Goal: Transaction & Acquisition: Purchase product/service

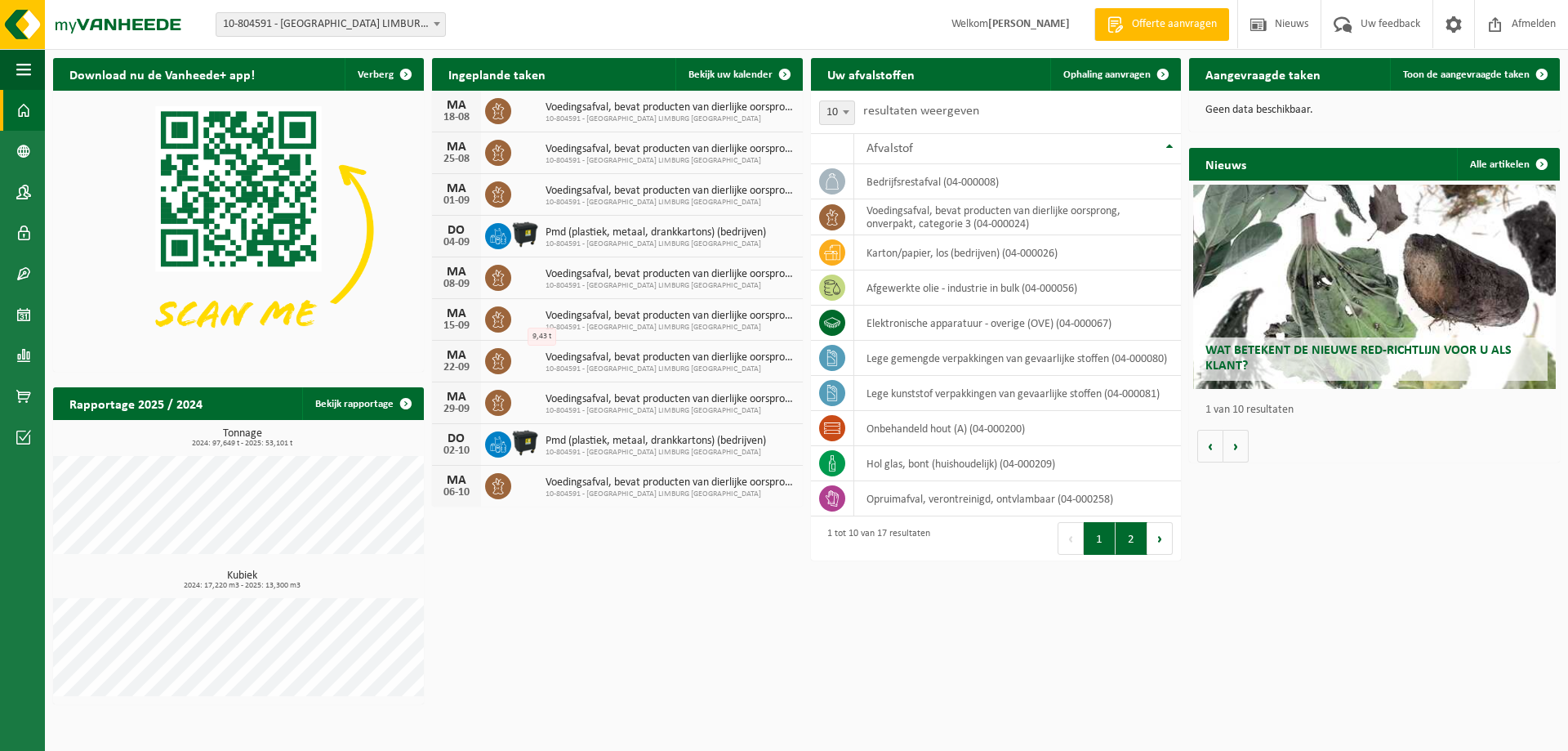
click at [1137, 544] on button "2" at bounding box center [1131, 537] width 31 height 32
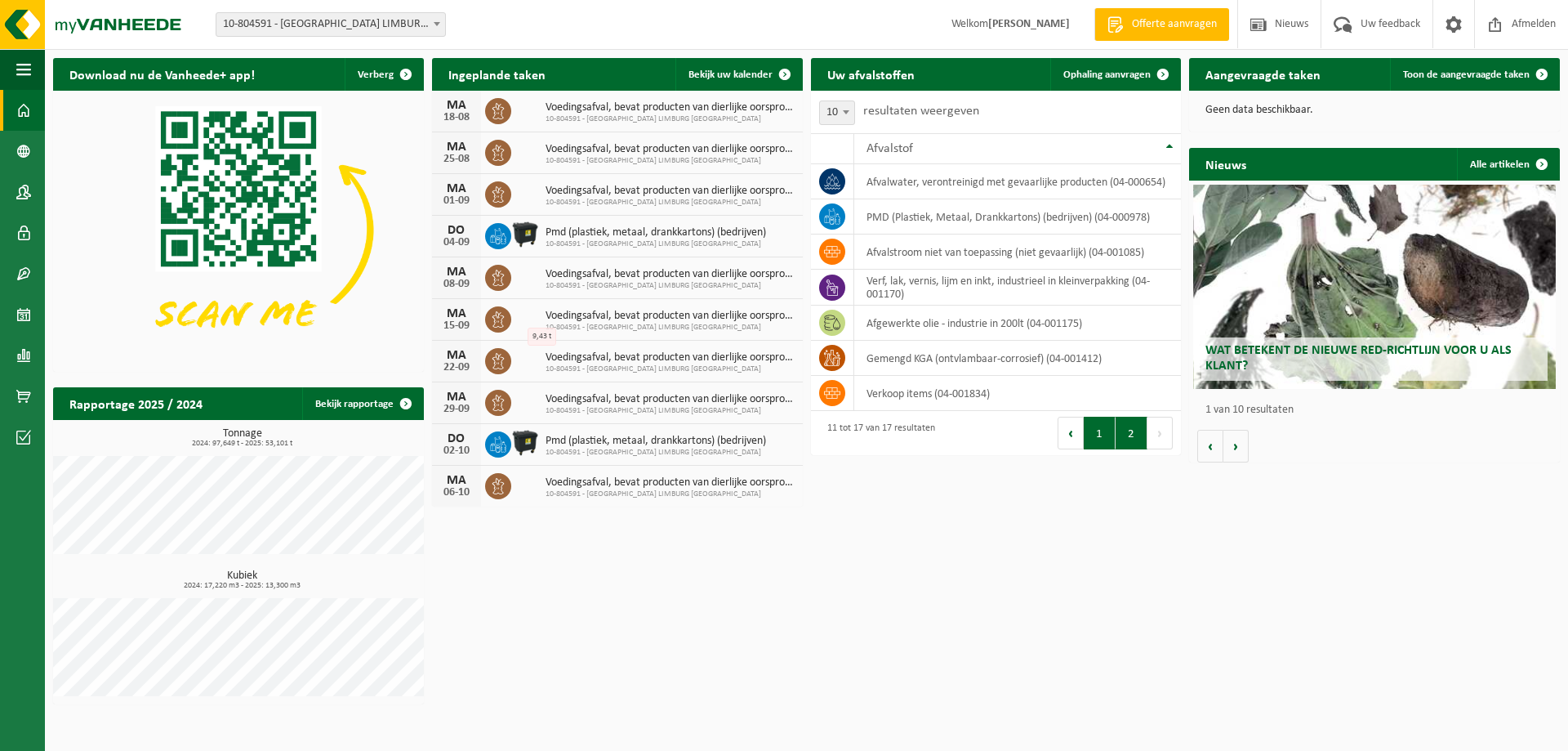
click at [1101, 444] on button "1" at bounding box center [1100, 432] width 31 height 32
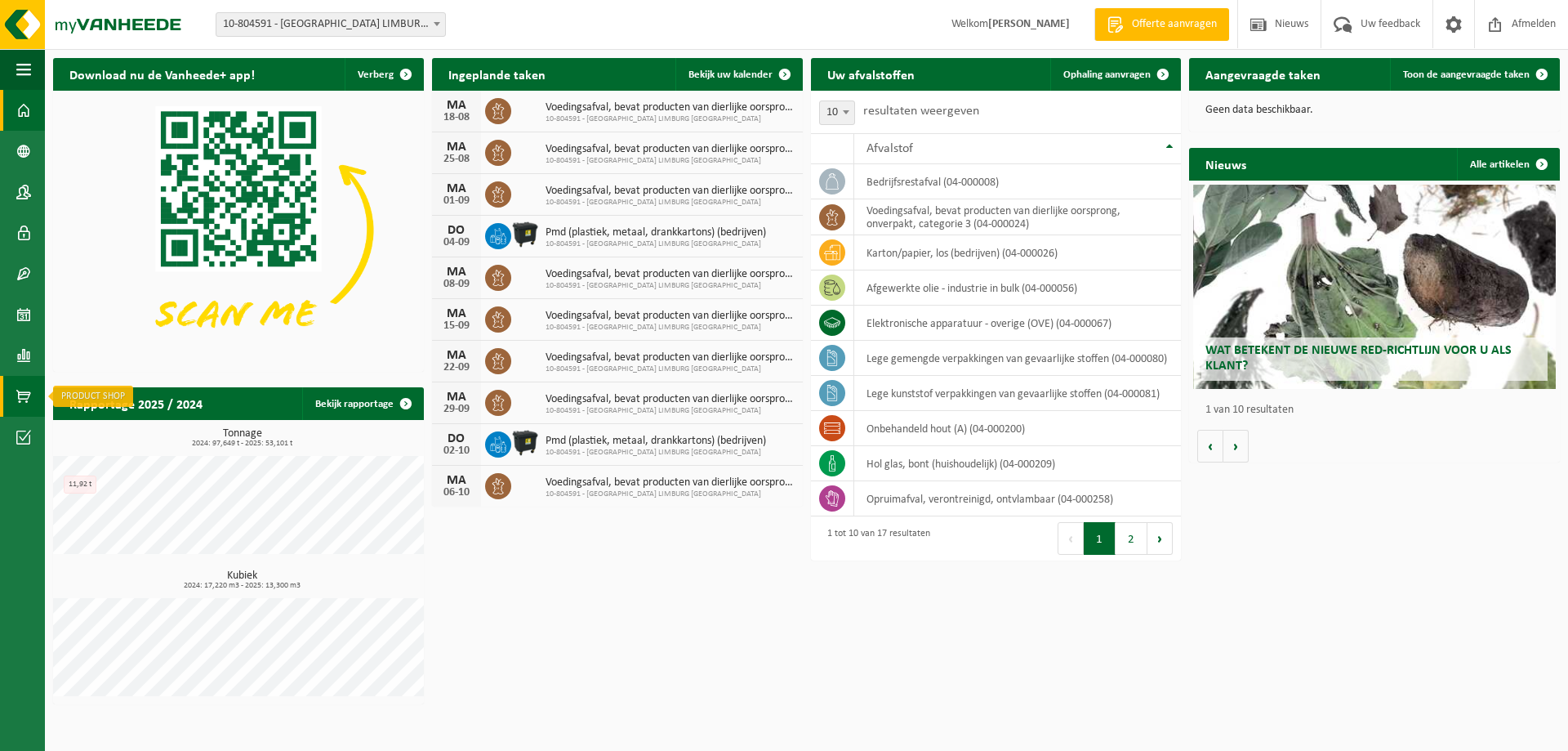
click at [20, 394] on span at bounding box center [24, 396] width 15 height 41
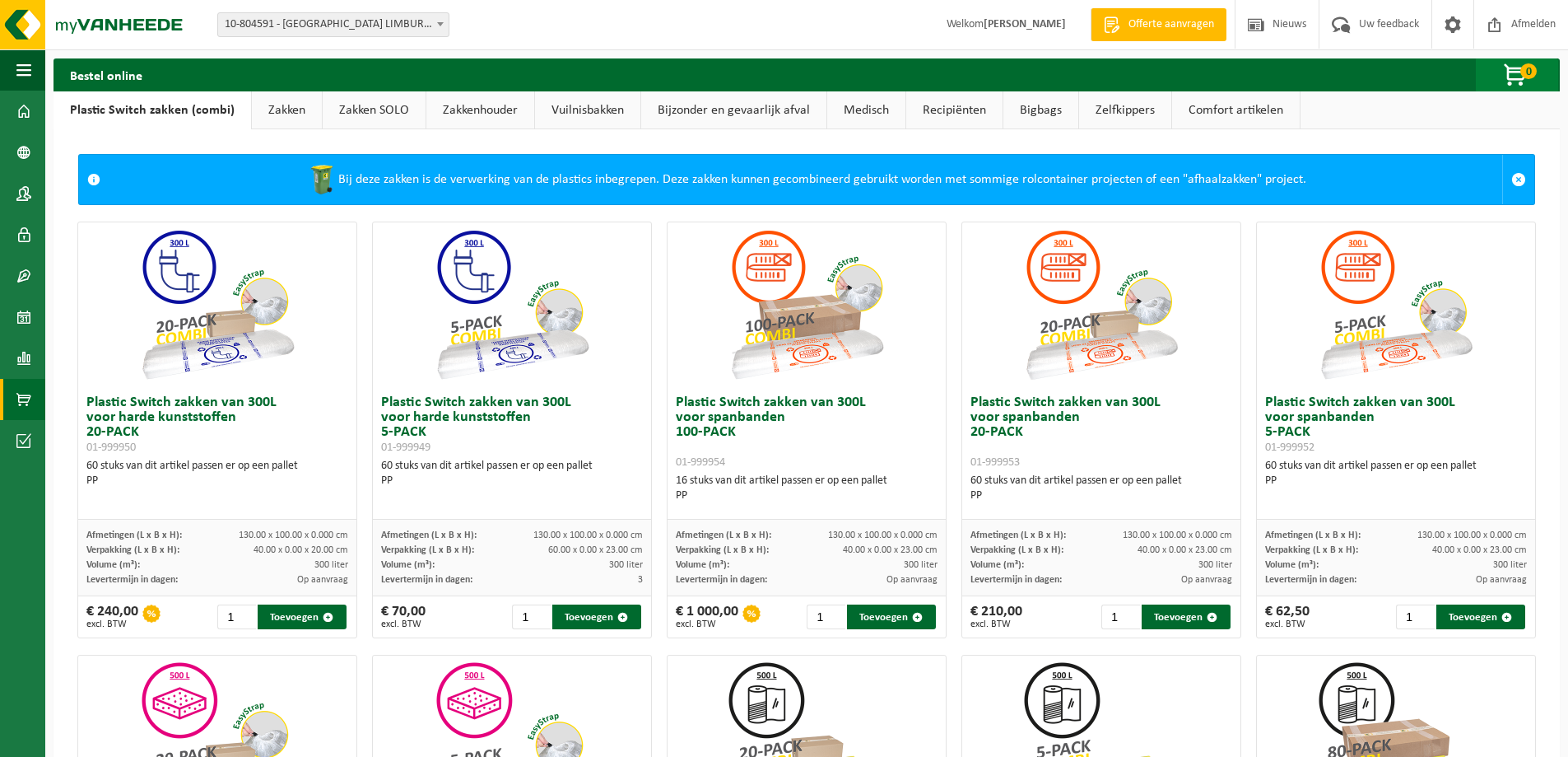
click at [1518, 71] on span "button" at bounding box center [1516, 75] width 82 height 33
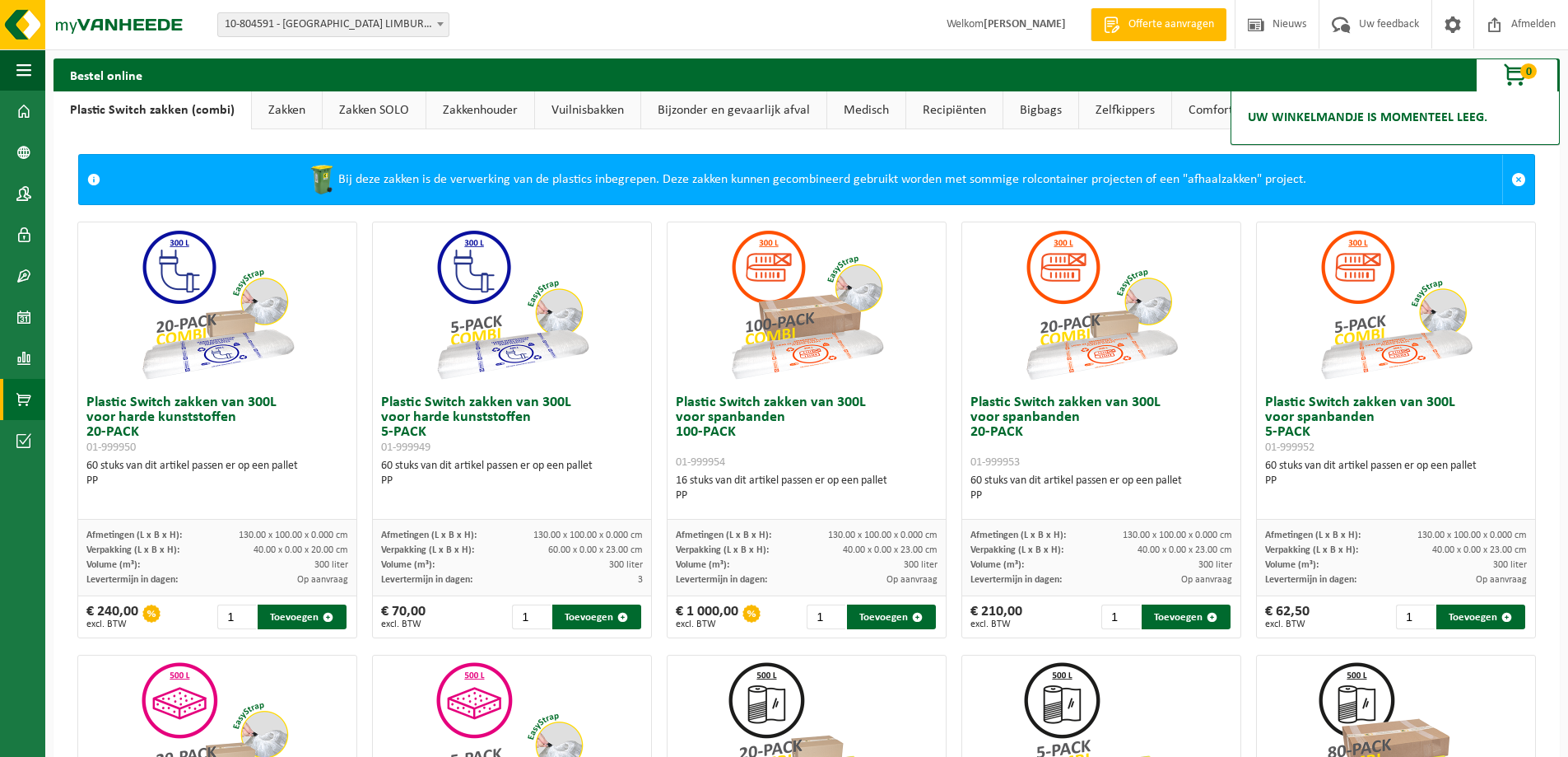
click at [1350, 81] on div "Bestel online 0 Uw winkelmandje is momenteel leeg." at bounding box center [806, 74] width 1507 height 33
click at [1441, 27] on span at bounding box center [1452, 24] width 25 height 48
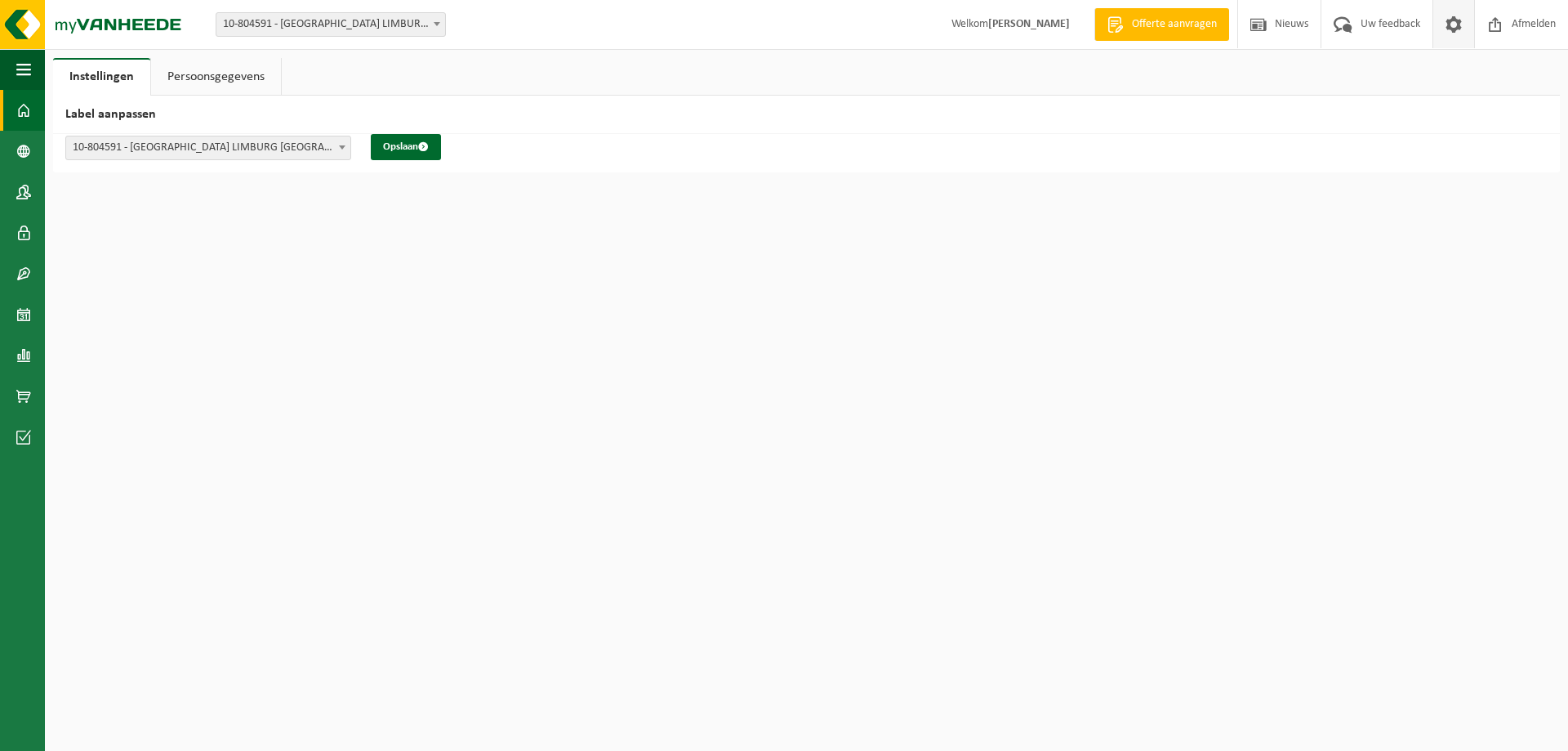
click at [21, 105] on span at bounding box center [24, 111] width 15 height 41
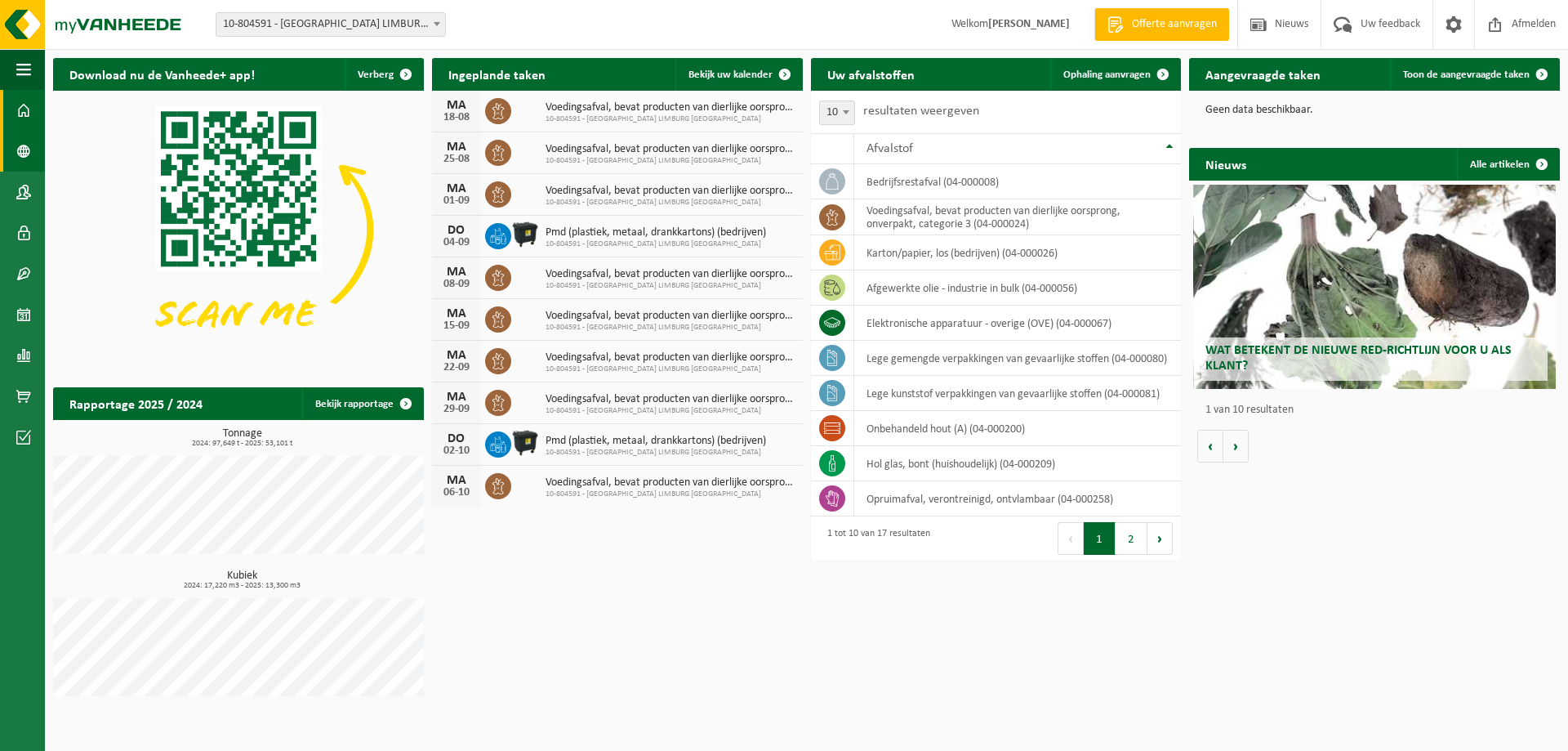
click at [36, 150] on link "Bedrijfsgegevens" at bounding box center [23, 151] width 45 height 41
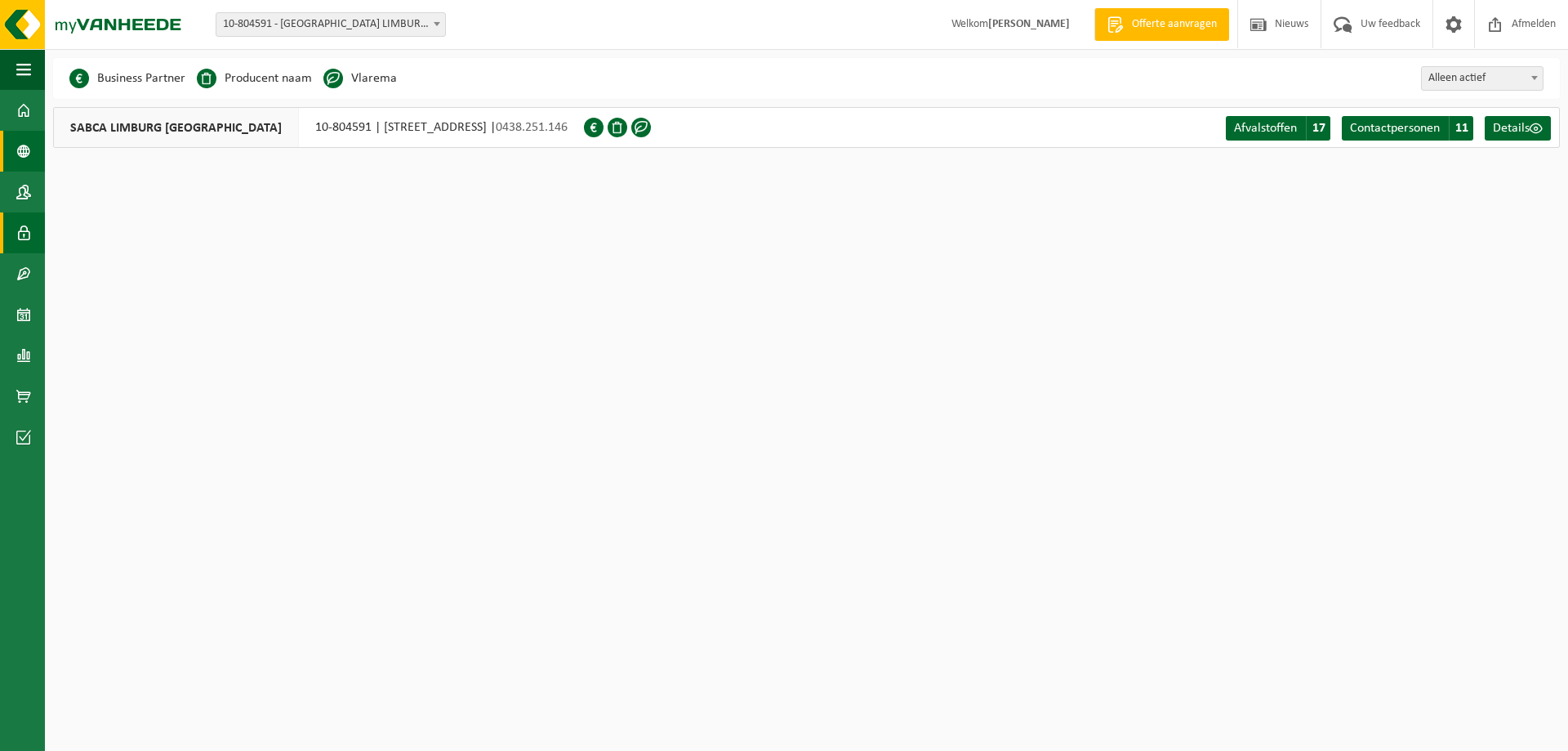
click at [30, 238] on span at bounding box center [24, 233] width 15 height 41
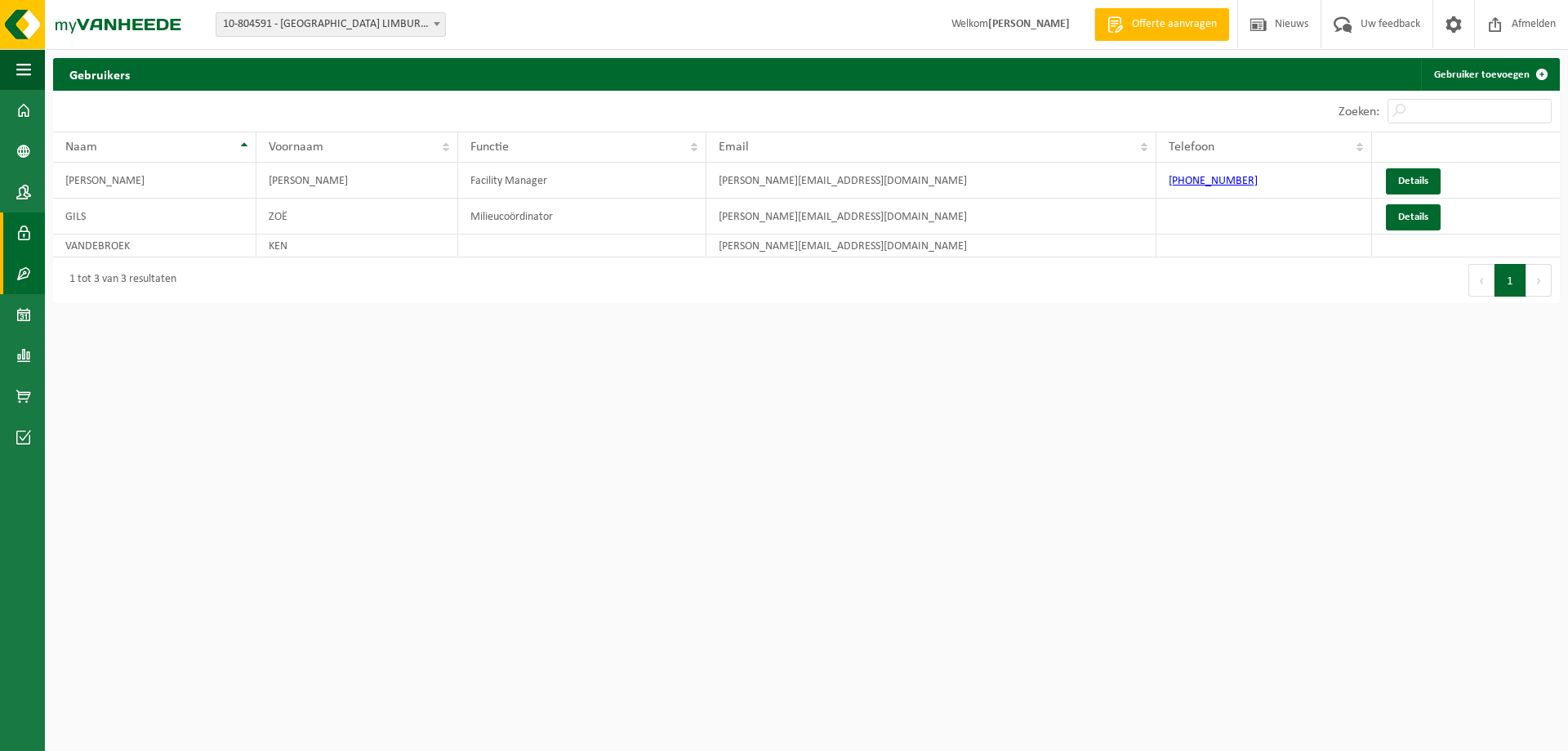
click at [24, 269] on span at bounding box center [24, 274] width 15 height 41
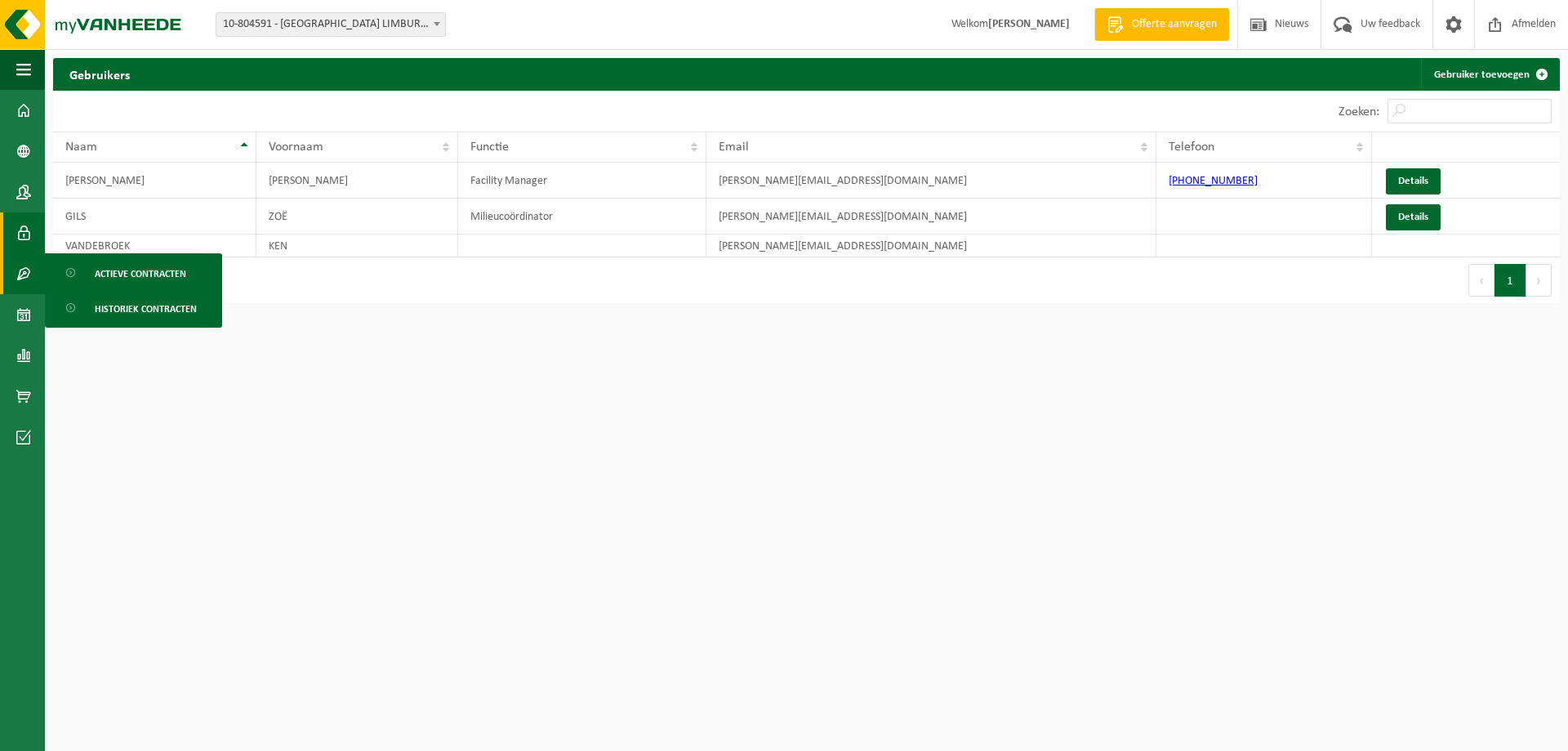
click at [21, 275] on span at bounding box center [24, 274] width 15 height 41
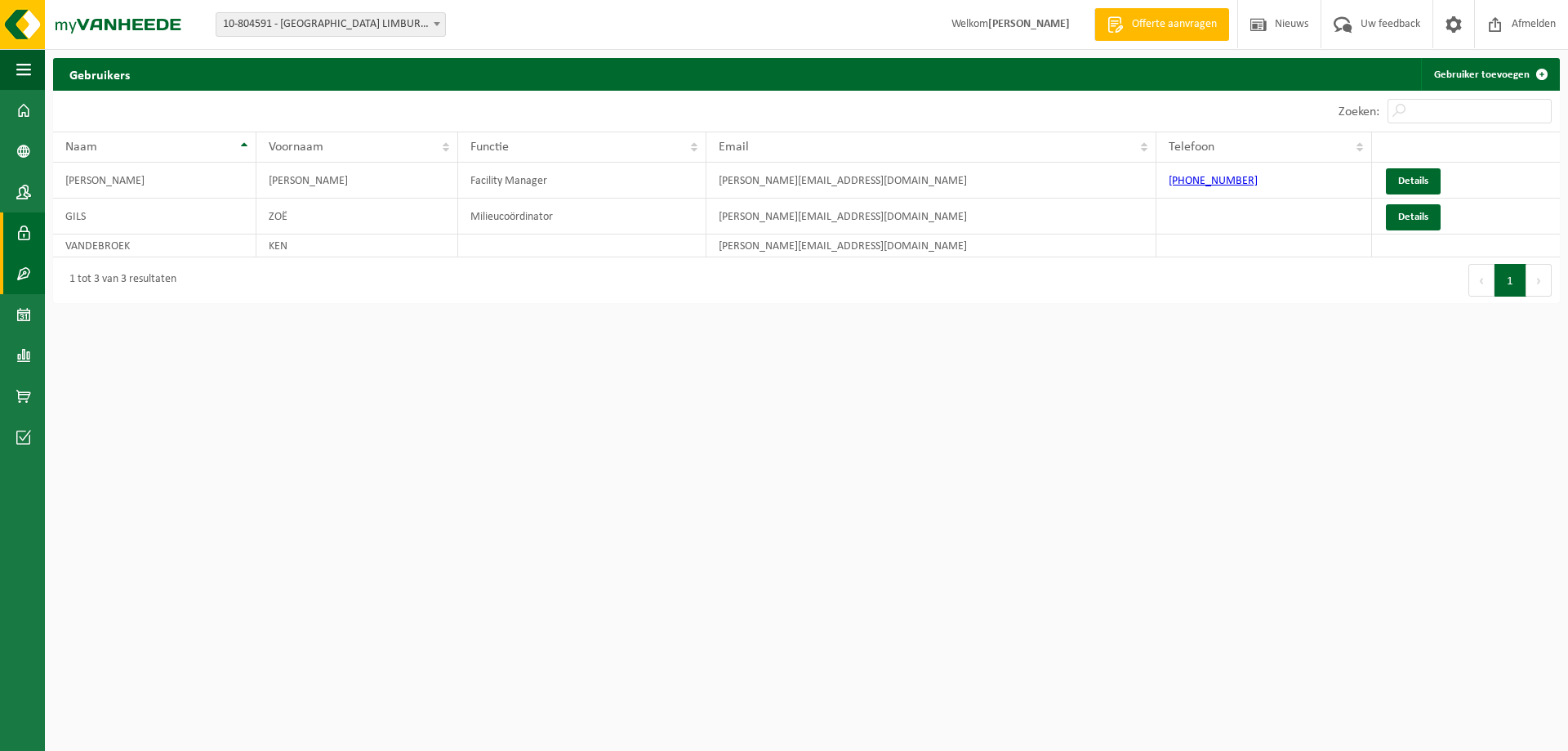
click at [21, 275] on span at bounding box center [24, 274] width 15 height 41
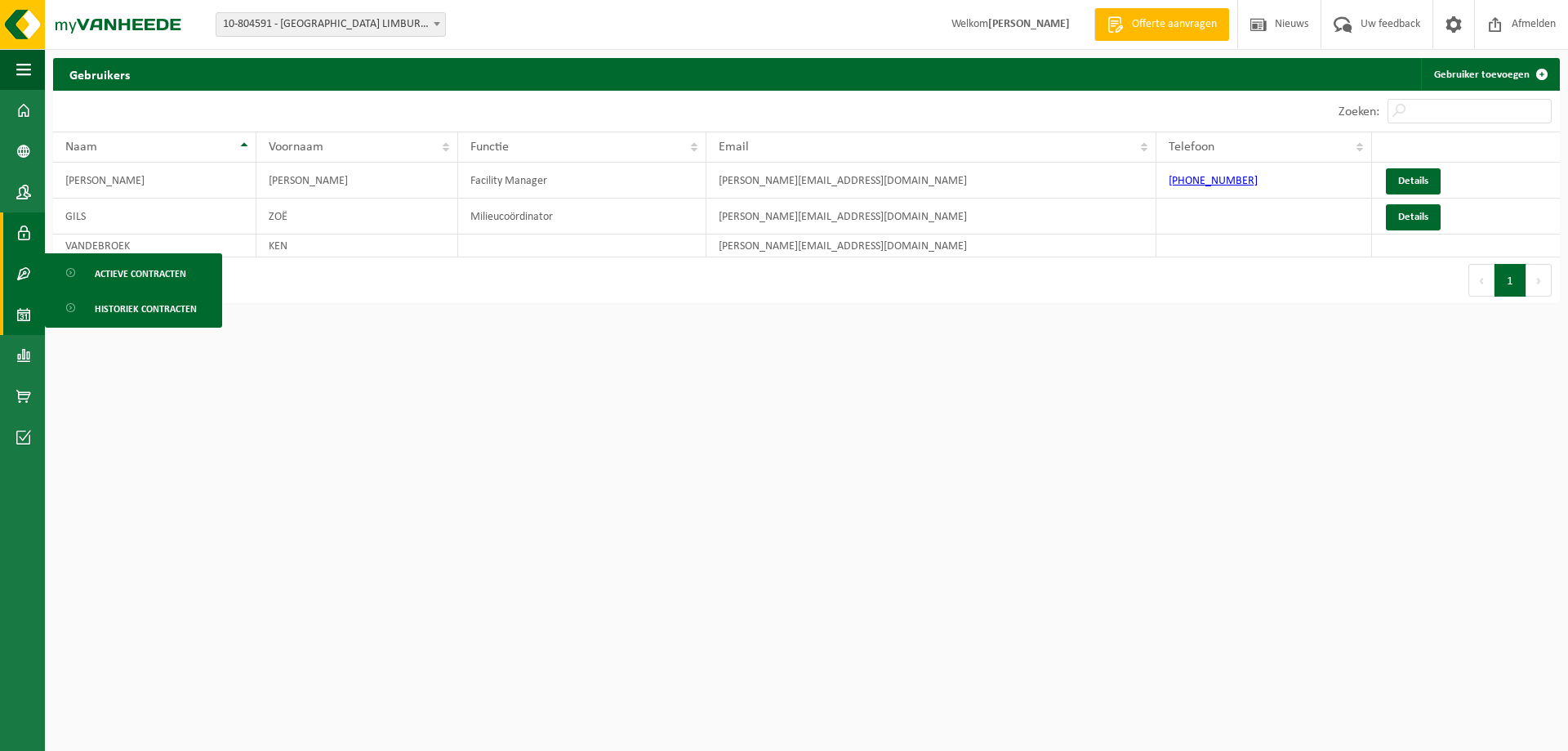
click at [22, 303] on span at bounding box center [24, 315] width 15 height 41
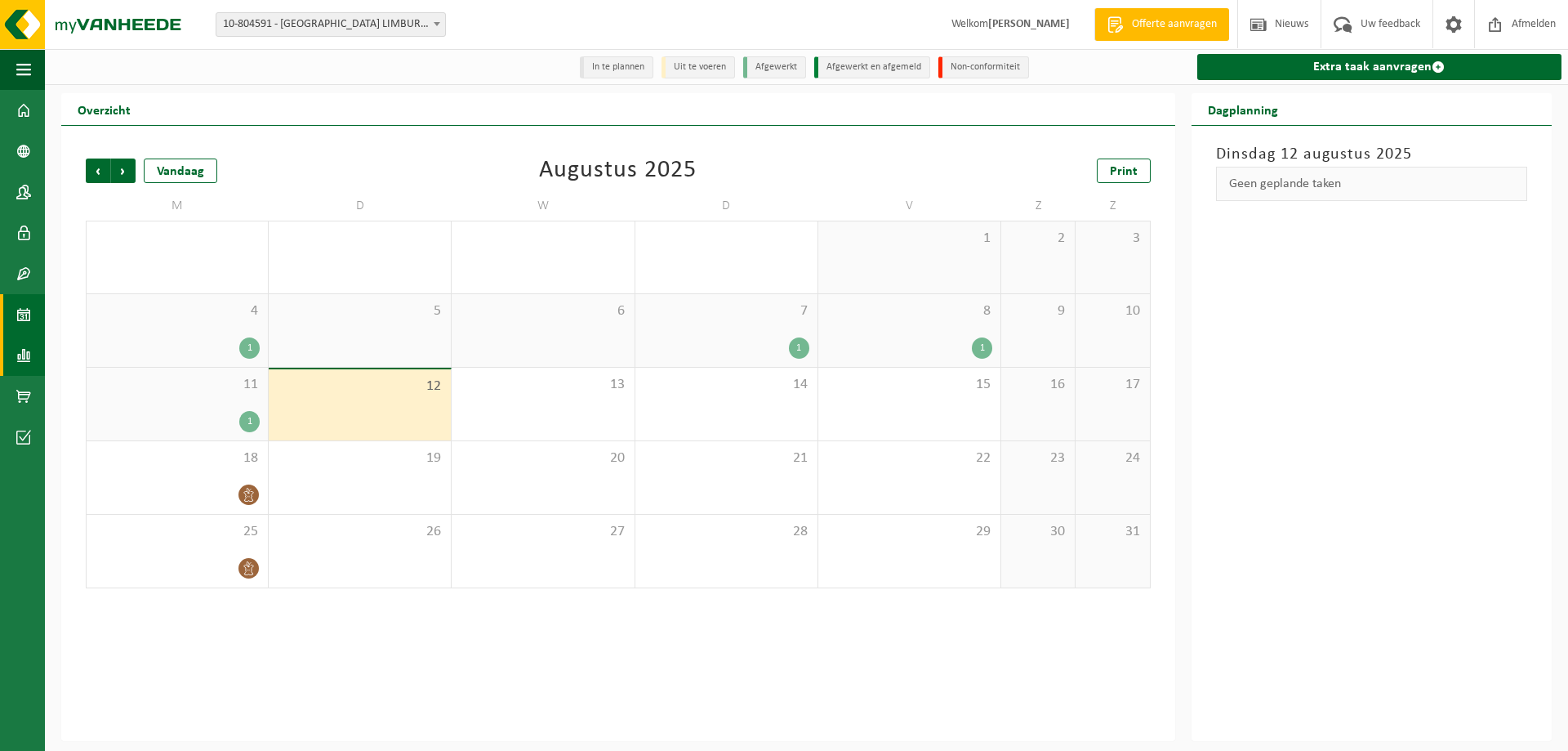
click at [22, 350] on span at bounding box center [24, 356] width 15 height 41
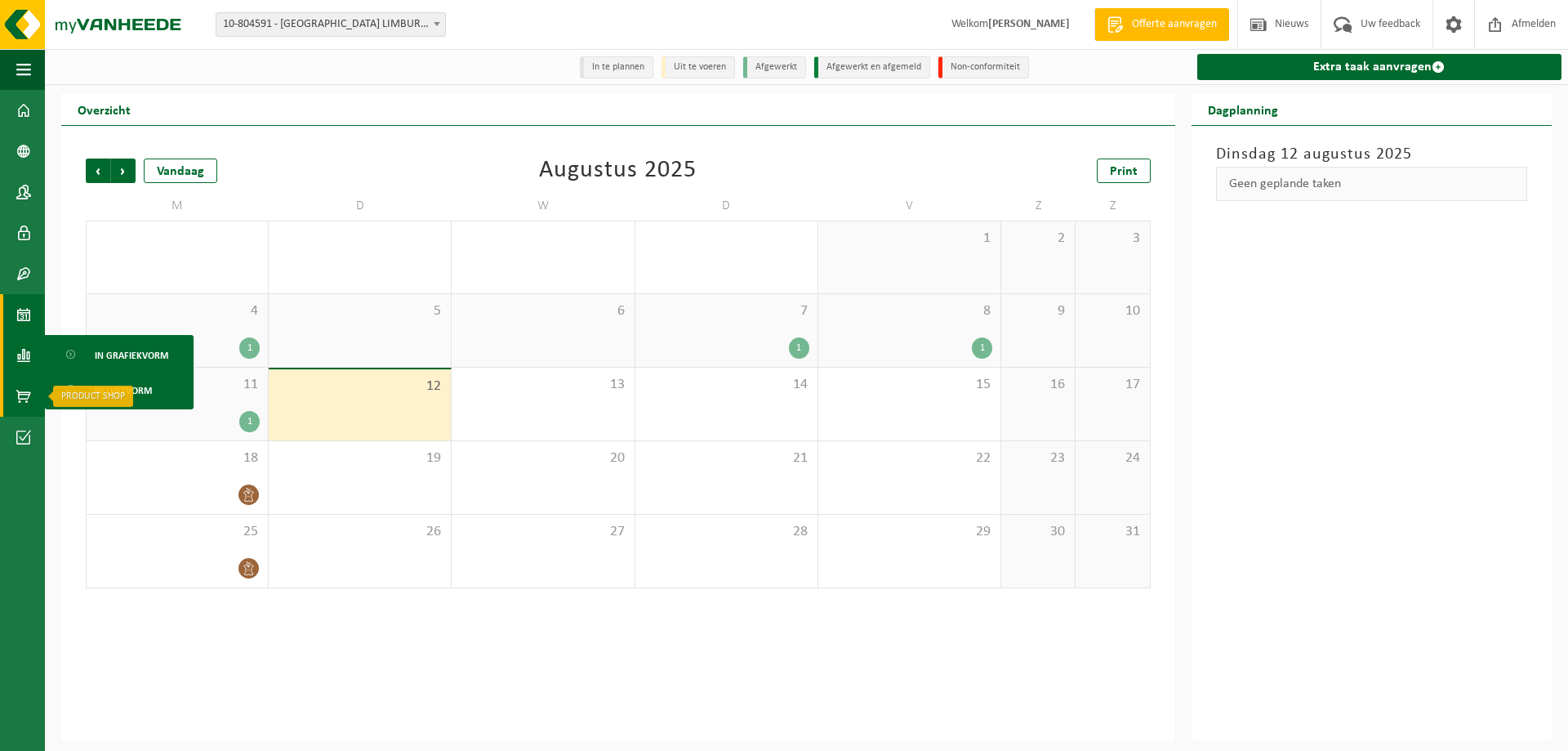
click at [16, 404] on link "Product Shop" at bounding box center [23, 396] width 45 height 41
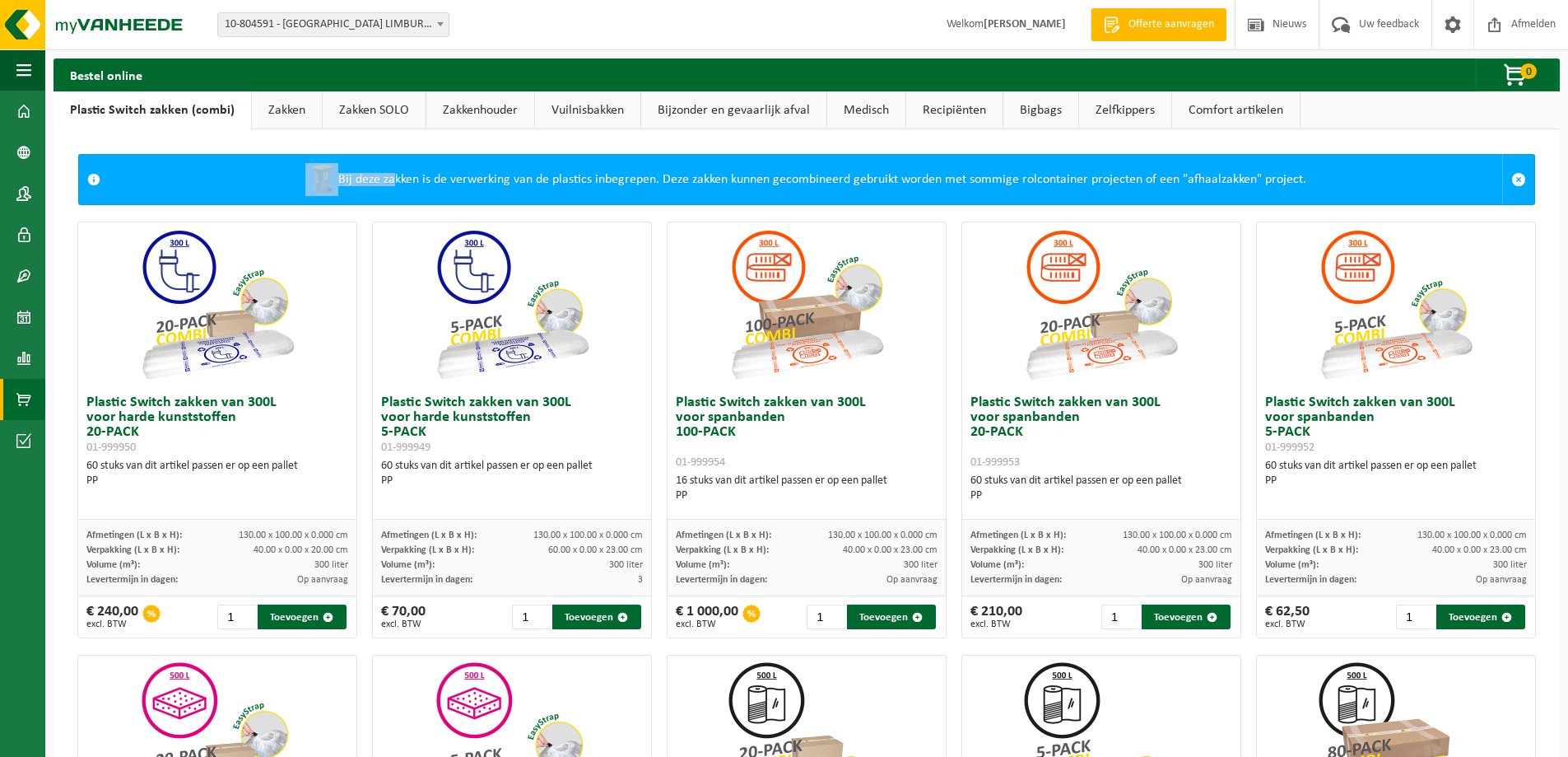
drag, startPoint x: 382, startPoint y: 185, endPoint x: 1255, endPoint y: 192, distance: 873.0
click at [1255, 192] on div "Bij deze zakken is de verwerking van de plastics inbegrepen. Deze zakken kunnen…" at bounding box center [805, 180] width 1394 height 49
click at [244, 175] on div "Bij deze zakken is de verwerking van de plastics inbegrepen. Deze zakken kunnen…" at bounding box center [805, 180] width 1394 height 49
click at [364, 110] on link "Zakken SOLO" at bounding box center [374, 110] width 103 height 38
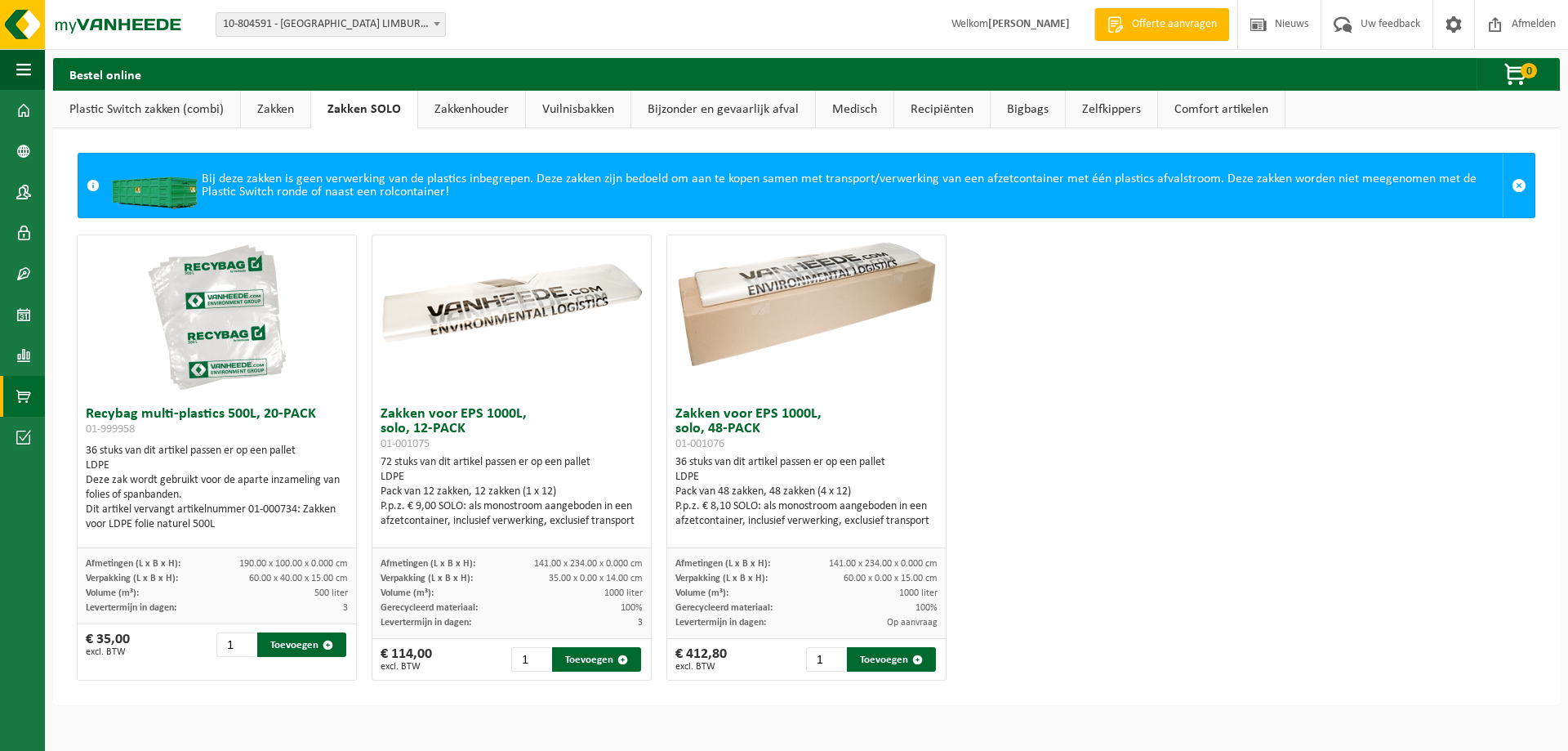
click at [449, 108] on link "Zakkenhouder" at bounding box center [471, 109] width 107 height 37
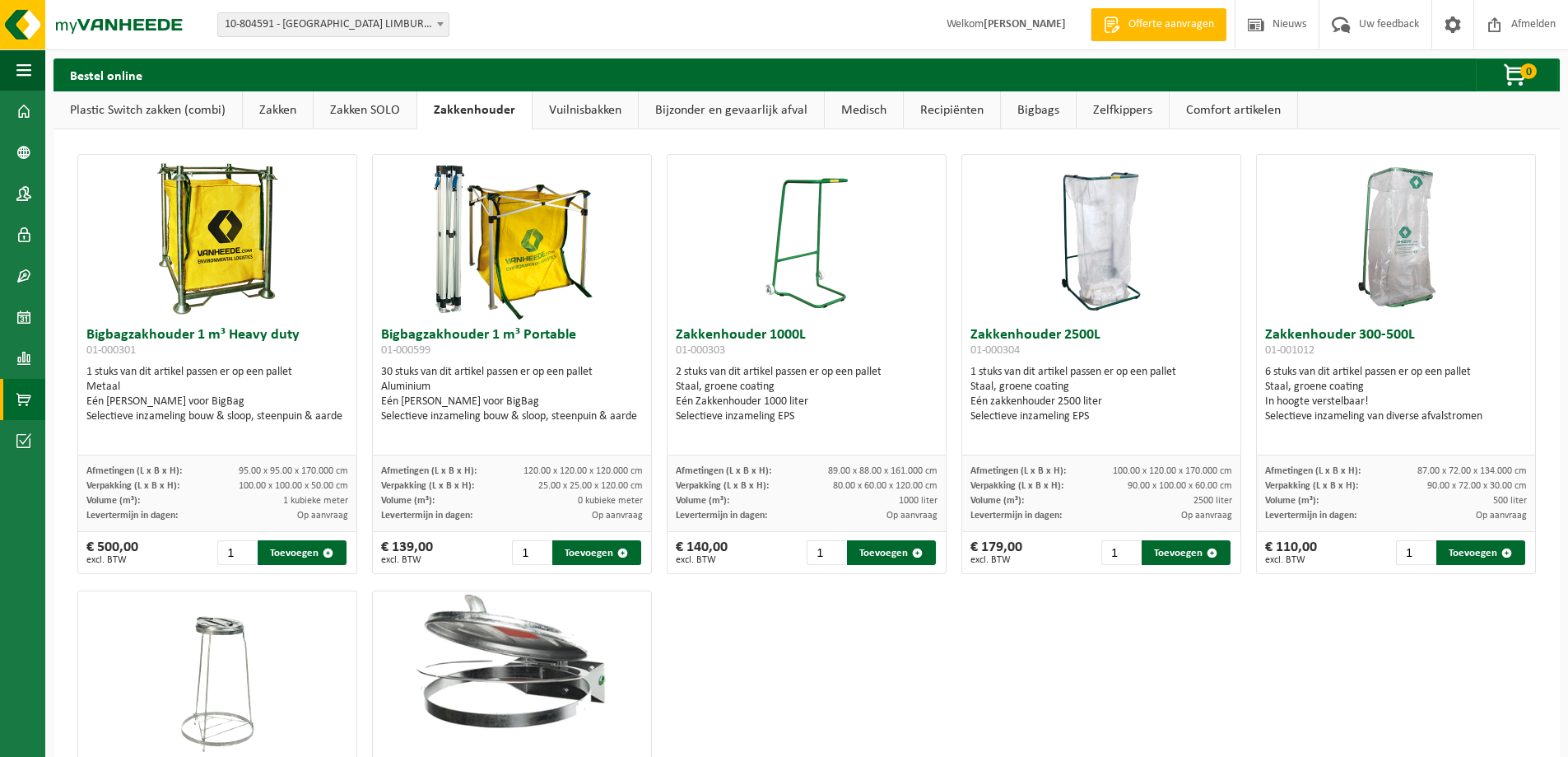
click at [554, 109] on link "Vuilnisbakken" at bounding box center [585, 110] width 106 height 38
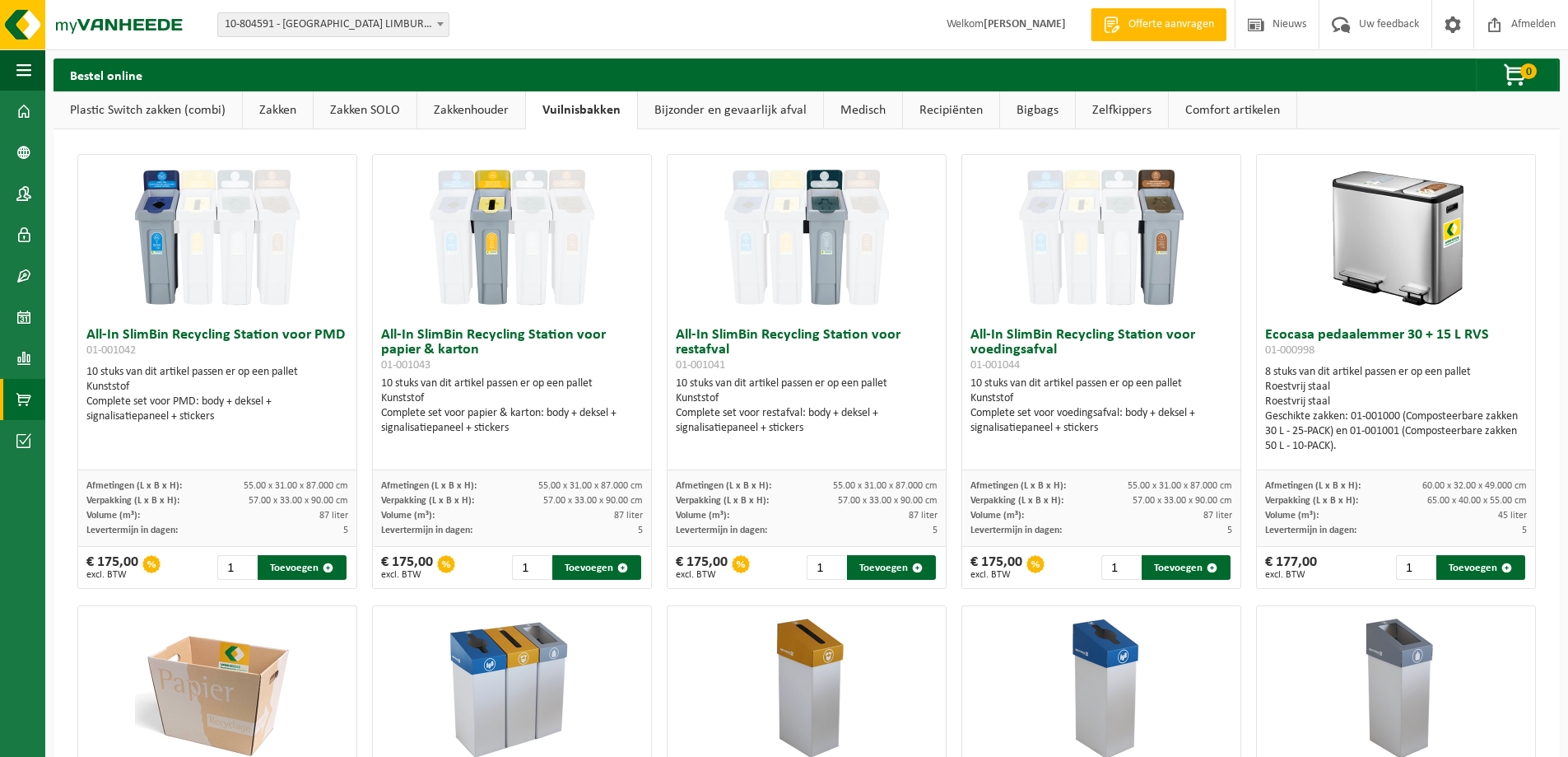
click at [703, 124] on link "Bijzonder en gevaarlijk afval" at bounding box center [730, 110] width 185 height 38
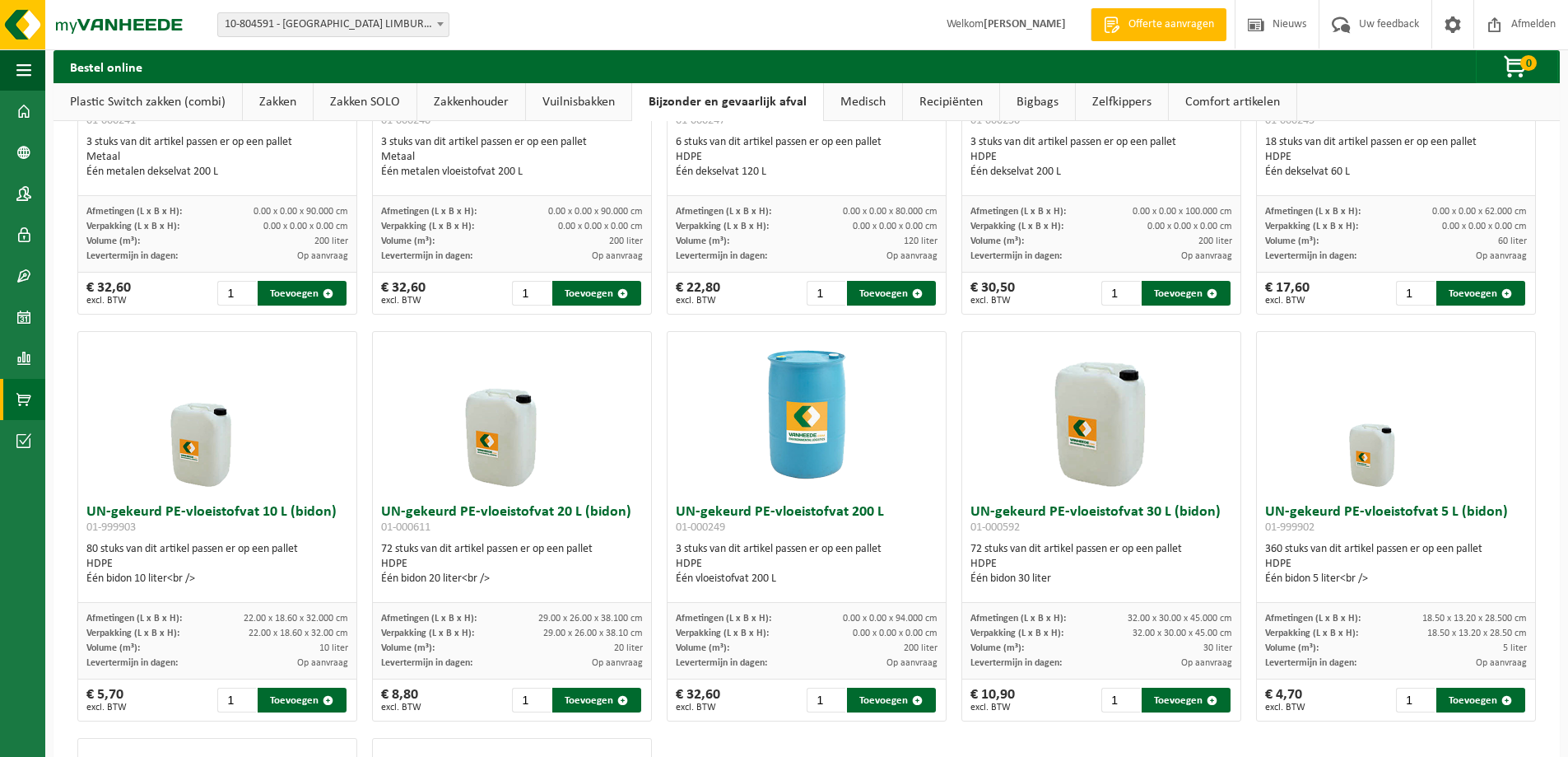
scroll to position [66, 0]
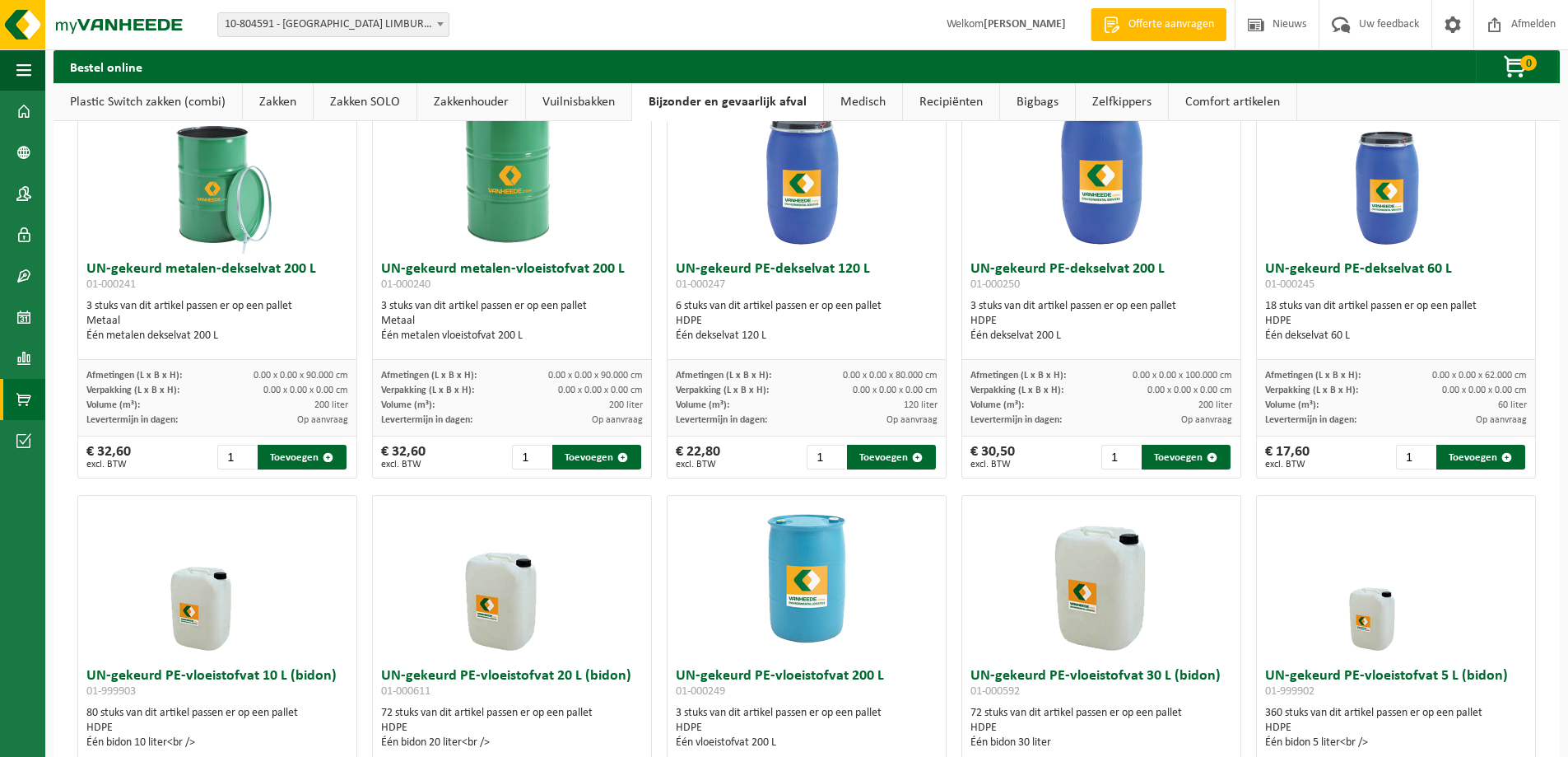
click at [864, 96] on link "Medisch" at bounding box center [863, 102] width 78 height 38
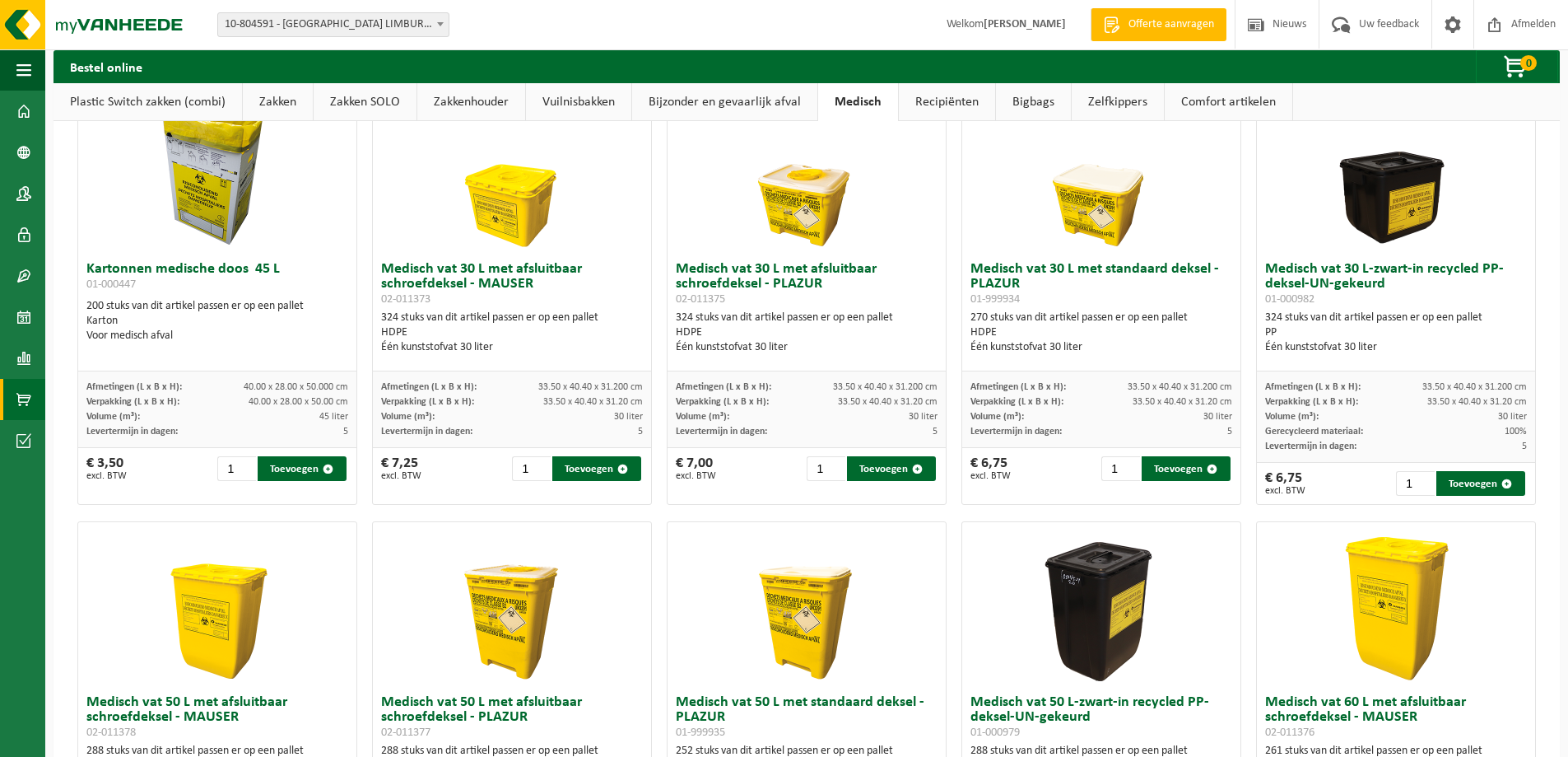
click at [954, 100] on link "Recipiënten" at bounding box center [947, 102] width 96 height 38
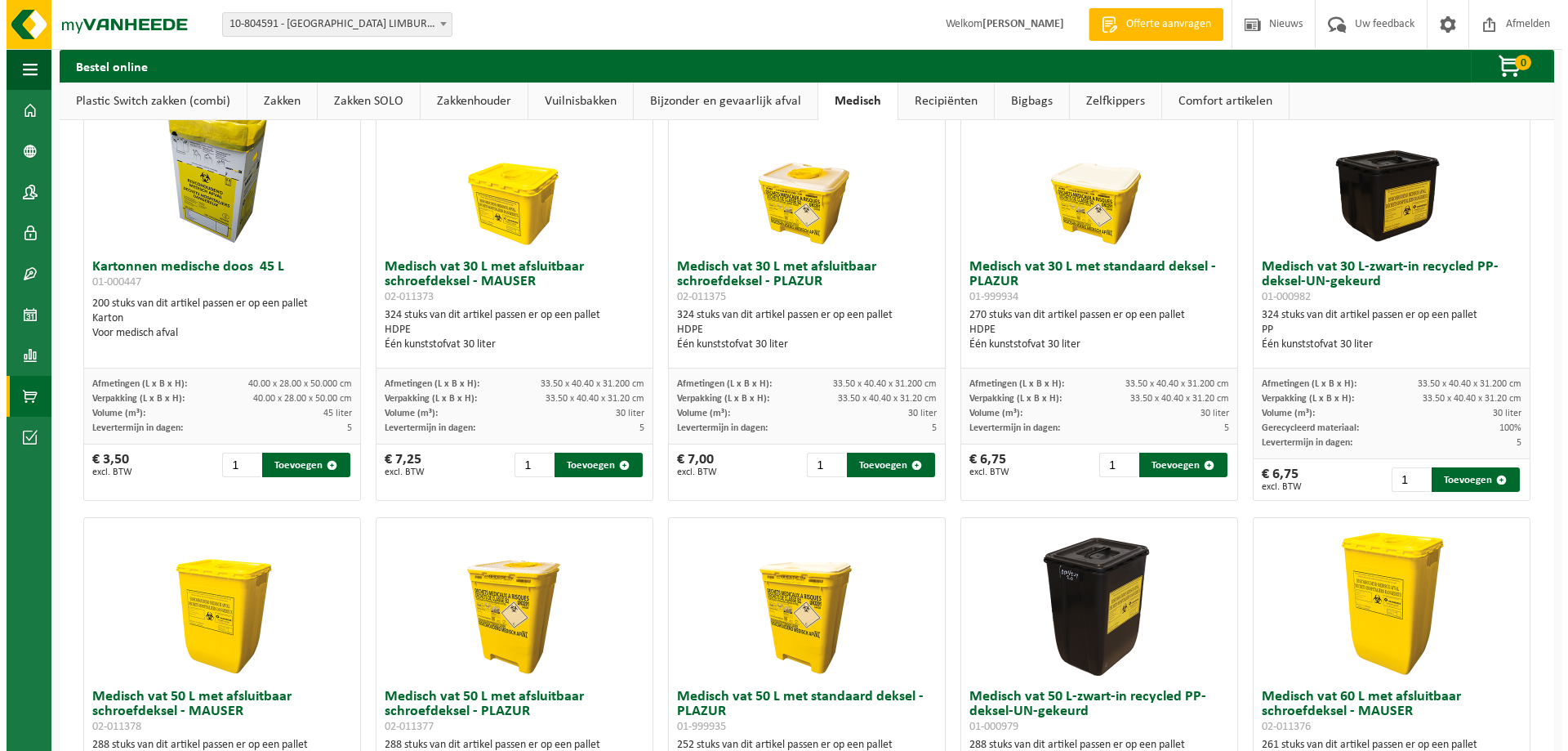
scroll to position [0, 0]
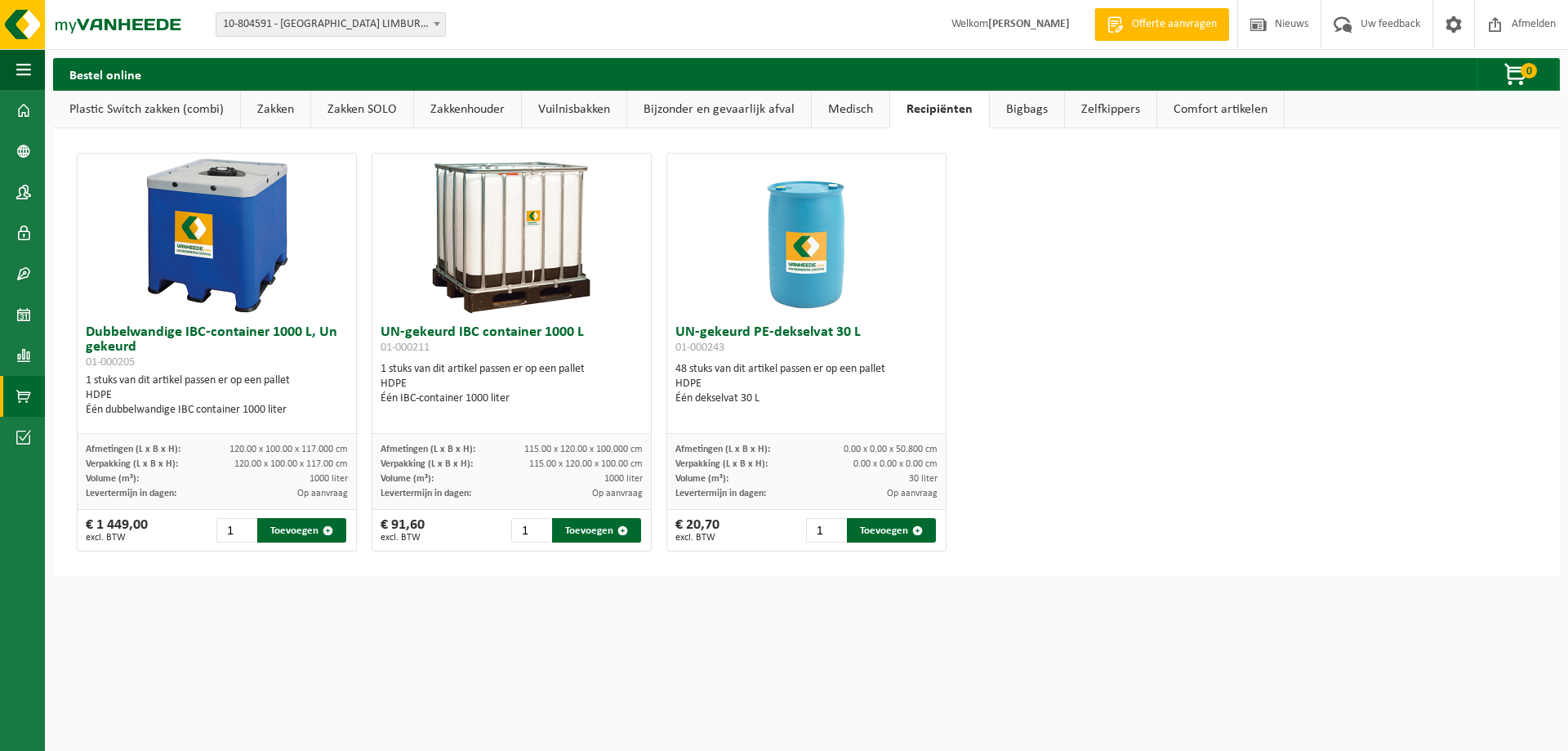
click at [1055, 103] on link "Bigbags" at bounding box center [1027, 109] width 74 height 37
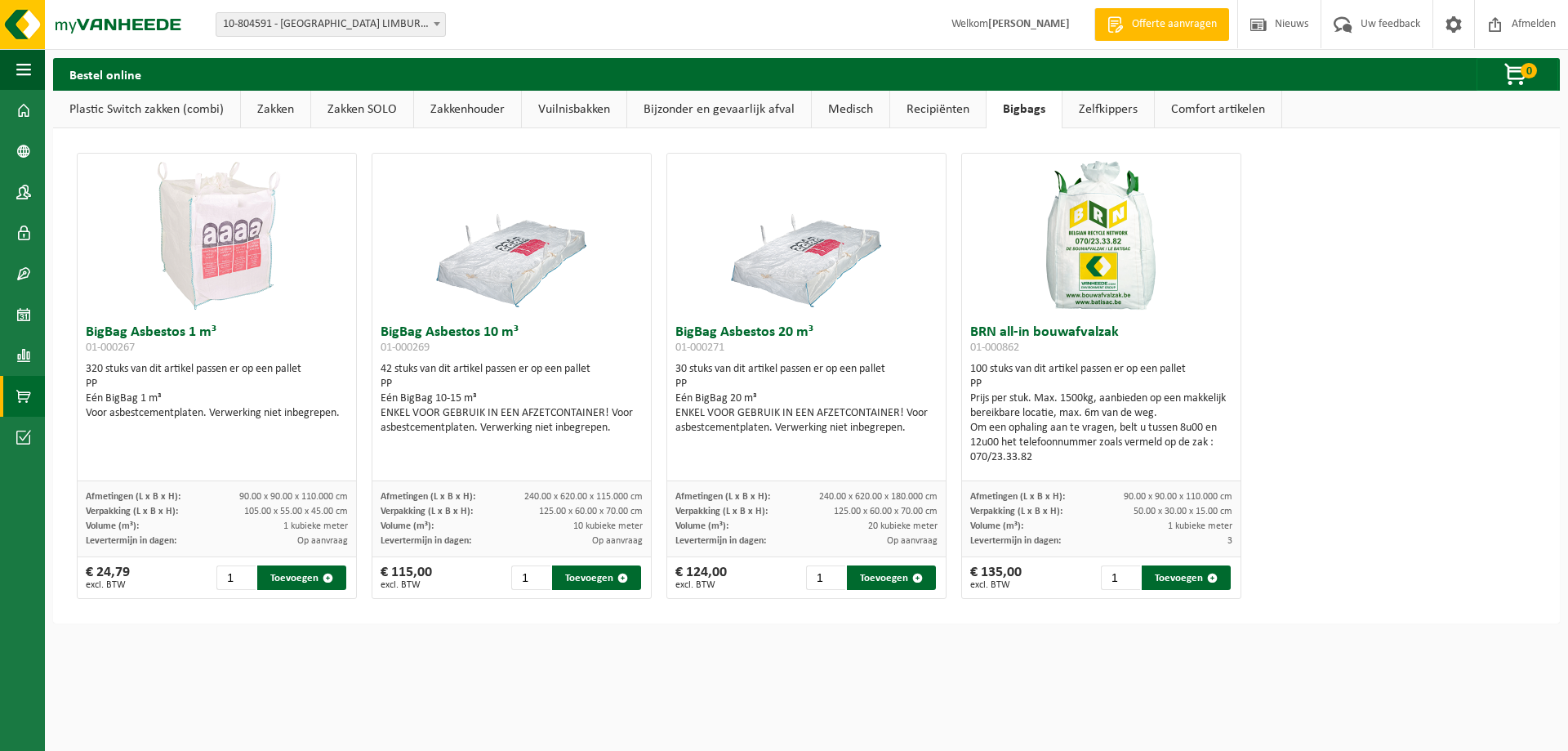
click at [1089, 103] on link "Zelfkippers" at bounding box center [1107, 109] width 91 height 37
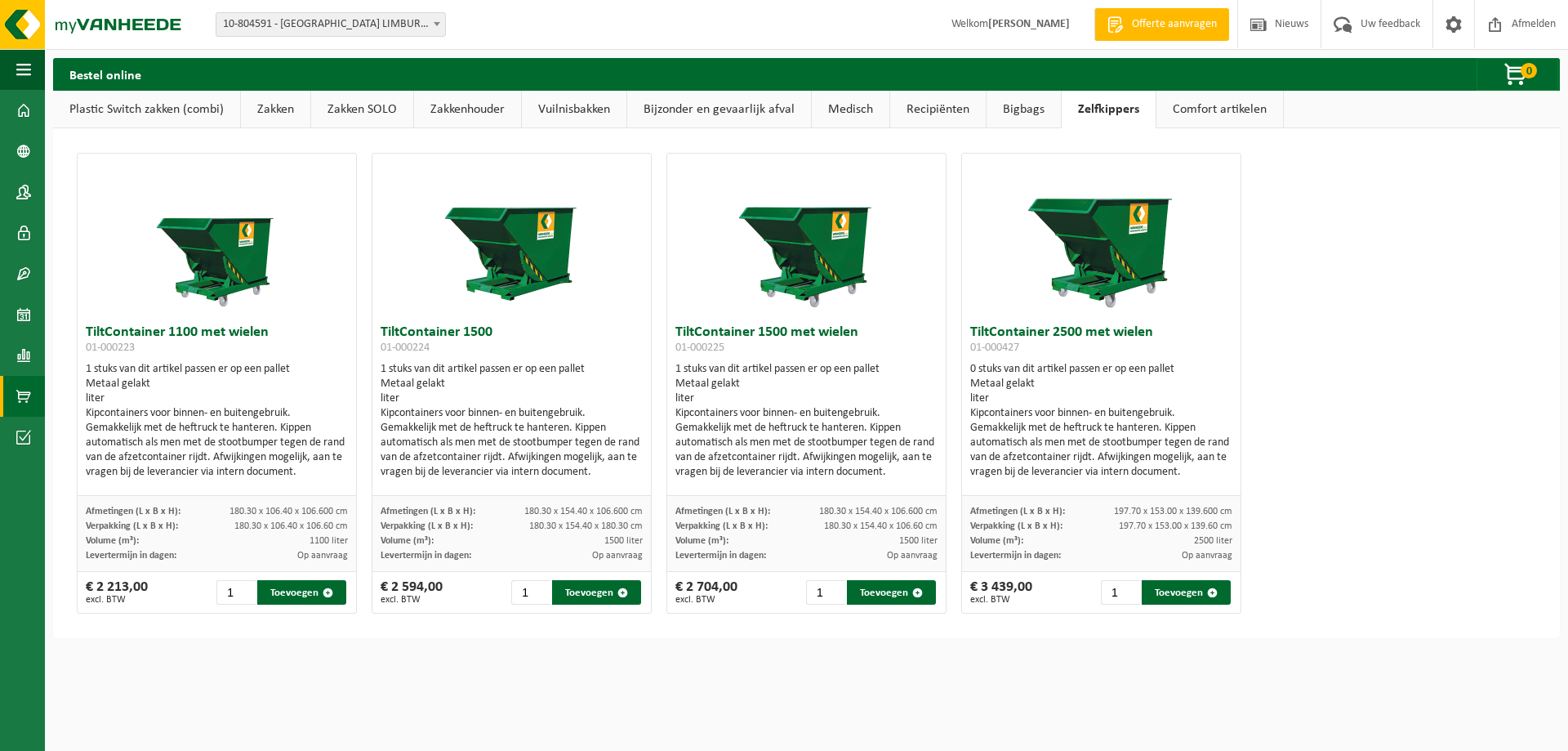
click at [1169, 113] on link "Comfort artikelen" at bounding box center [1219, 109] width 126 height 37
